Goal: Complete application form

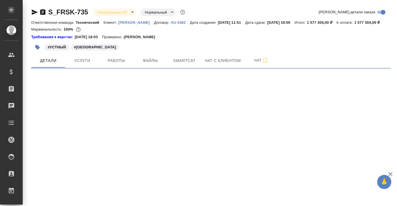
select select "RU"
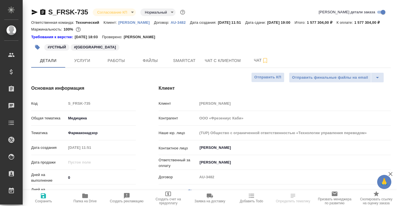
type textarea "x"
type input "Сергеева Анастасия"
type input "Комаров Роман"
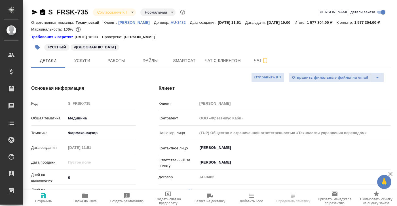
type textarea "x"
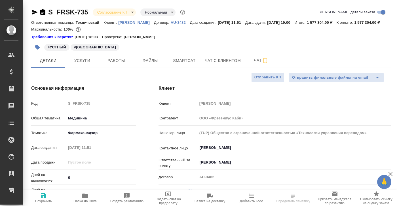
type textarea "x"
select select "RU"
type textarea "x"
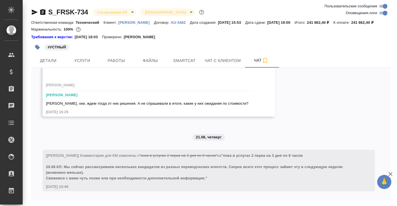
scroll to position [1731, 0]
drag, startPoint x: 58, startPoint y: 30, endPoint x: 80, endPoint y: 30, distance: 22.7
click at [306, 25] on p "241 862,40 ₽" at bounding box center [319, 22] width 26 height 4
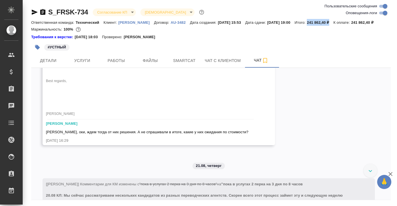
scroll to position [1679, 0]
